Goal: Task Accomplishment & Management: Manage account settings

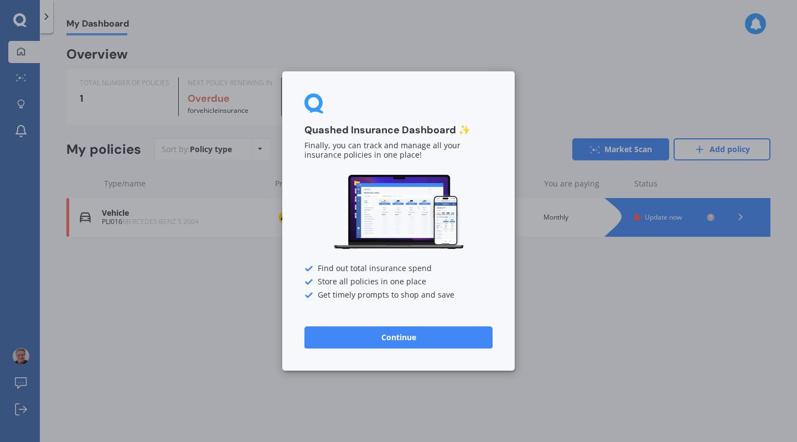
click at [404, 338] on button "Continue" at bounding box center [398, 338] width 188 height 22
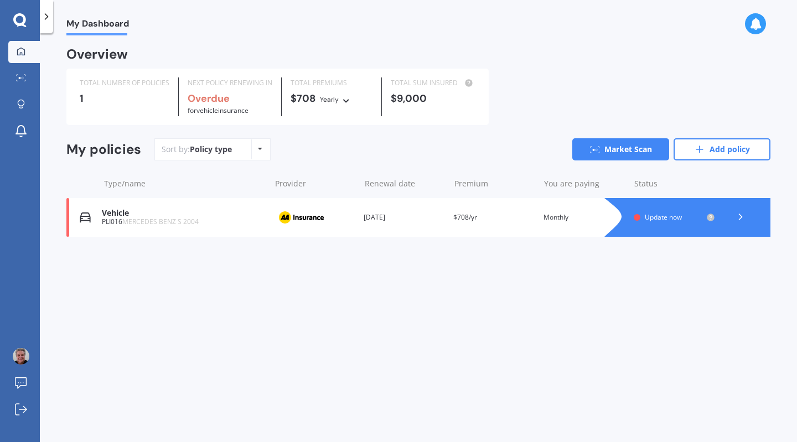
click at [123, 219] on span "MERCEDES BENZ S 2004" at bounding box center [160, 221] width 76 height 9
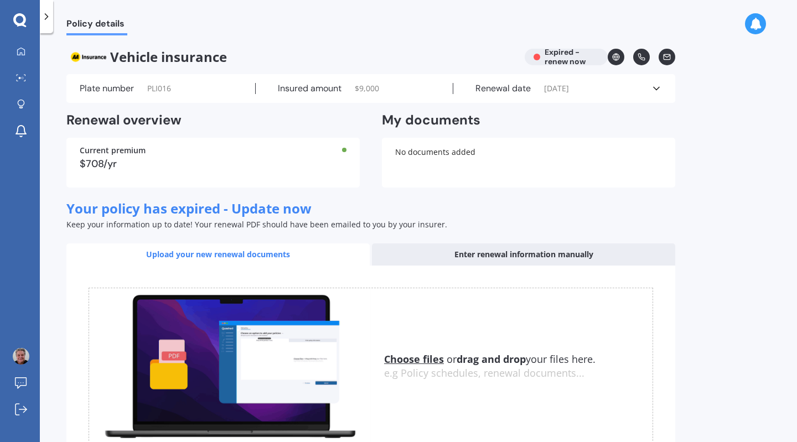
click at [657, 87] on icon at bounding box center [656, 88] width 11 height 11
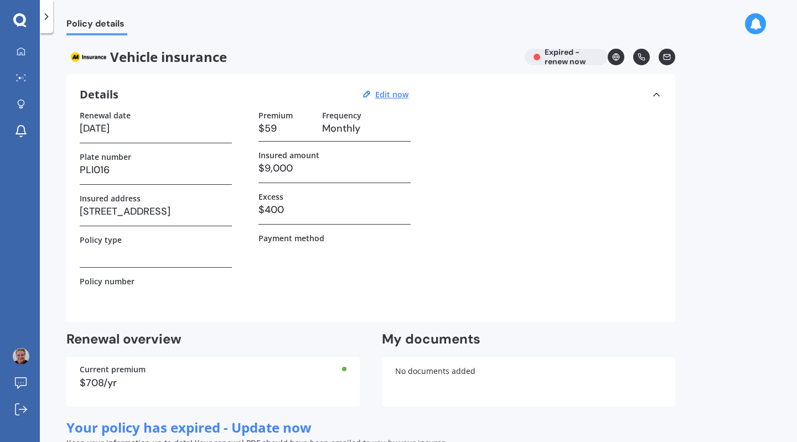
scroll to position [129, 0]
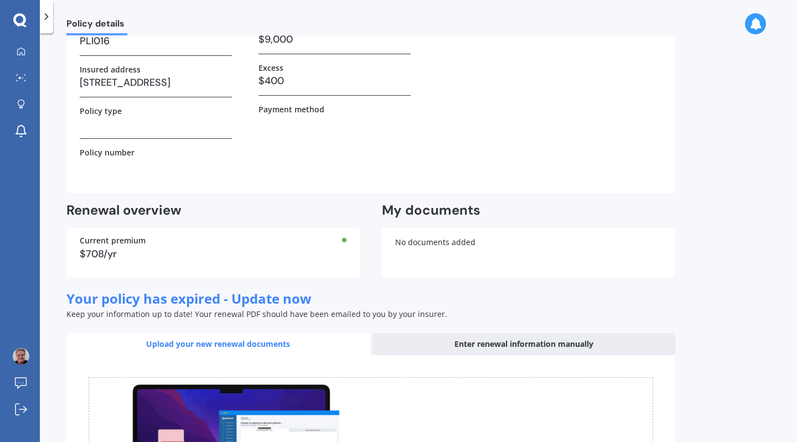
click at [508, 342] on div "Enter renewal information manually" at bounding box center [523, 344] width 303 height 22
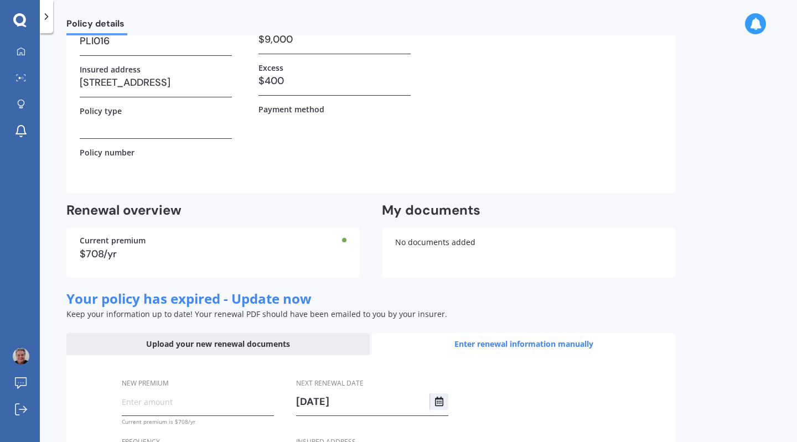
scroll to position [249, 0]
